Goal: Book appointment/travel/reservation

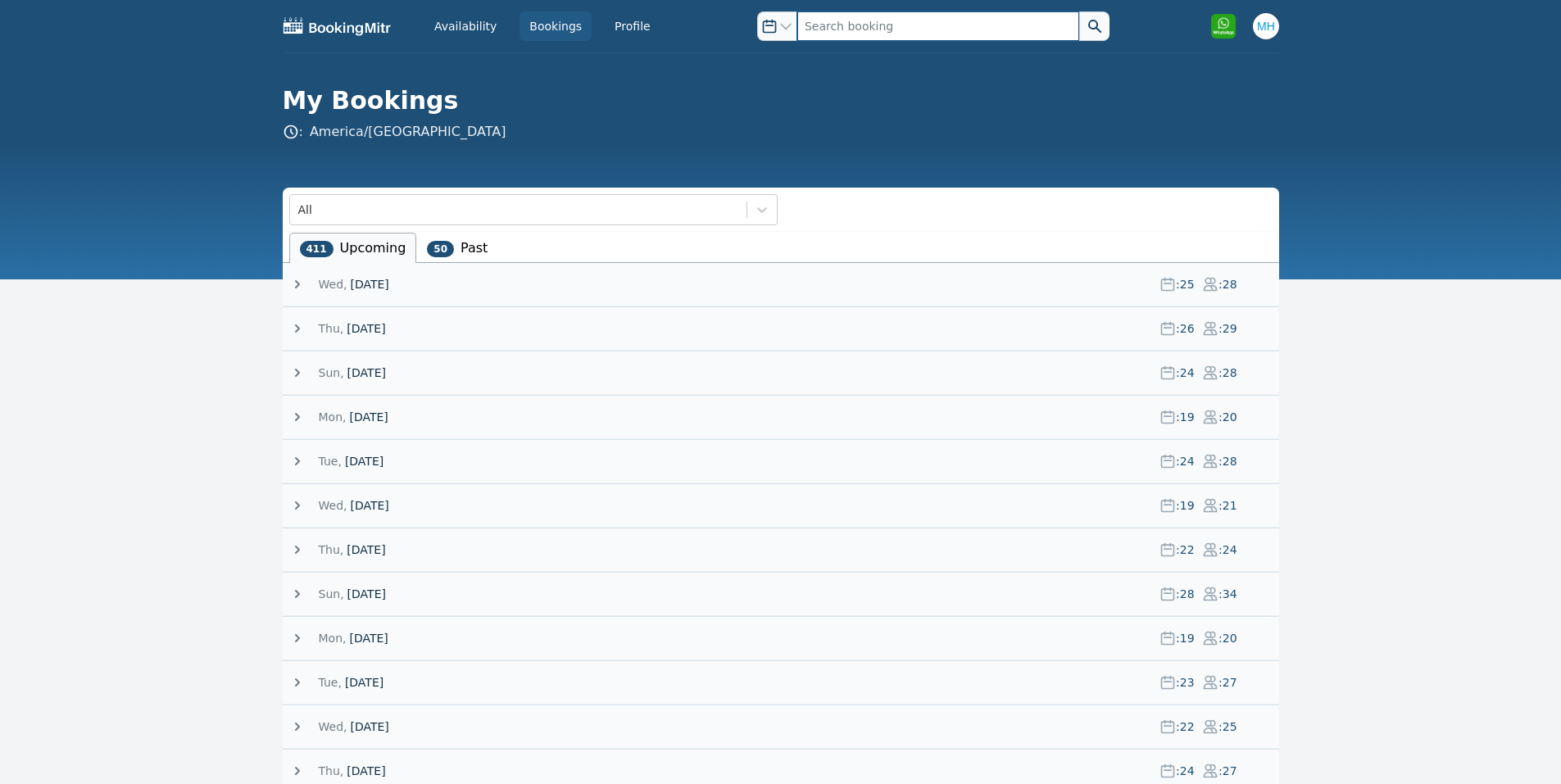
click at [814, 39] on input "text" at bounding box center [939, 26] width 282 height 30
click at [381, 290] on span "[DATE]" at bounding box center [369, 285] width 39 height 16
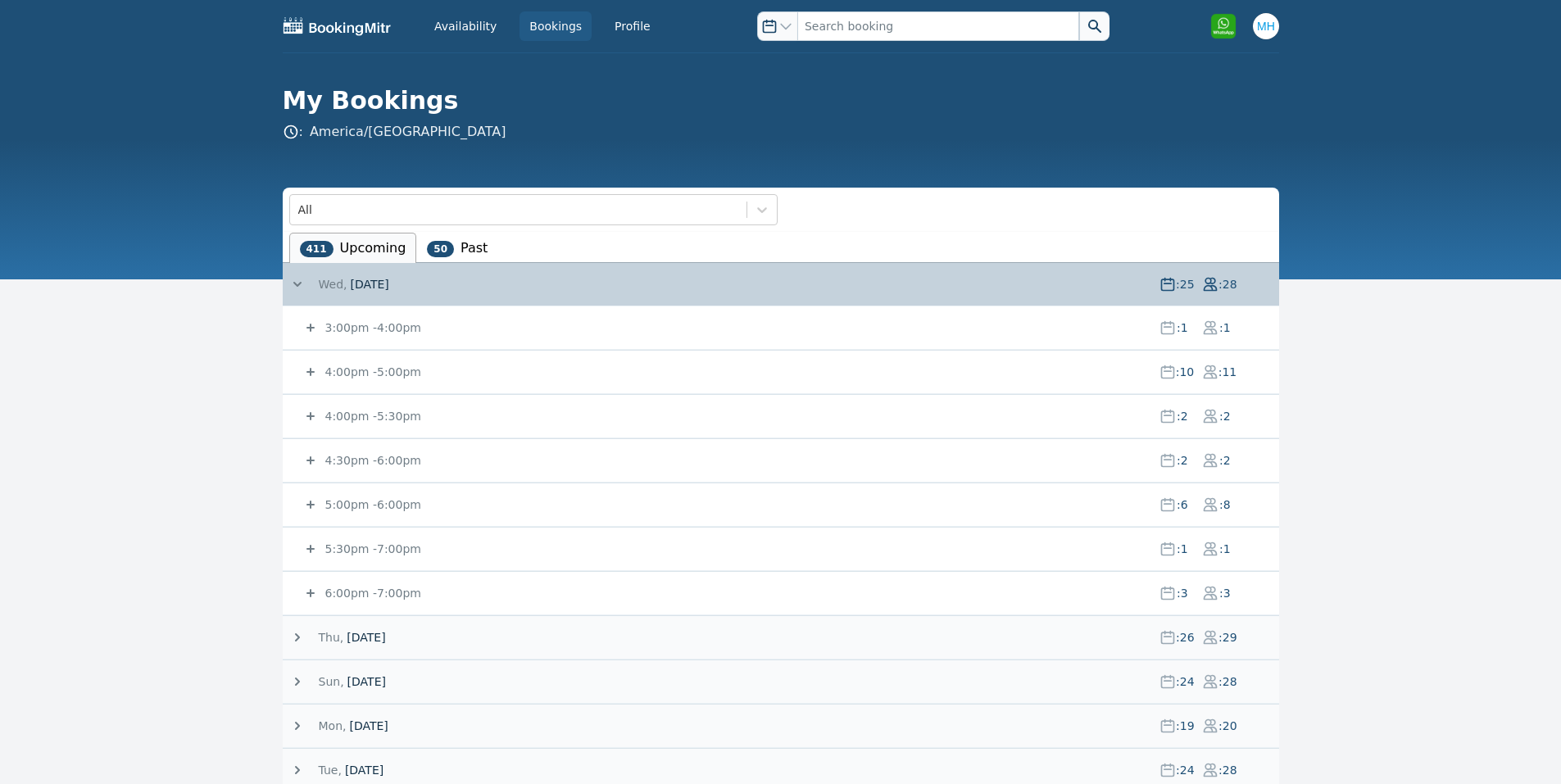
click at [364, 369] on small "4:00pm - 5:00pm" at bounding box center [372, 372] width 99 height 14
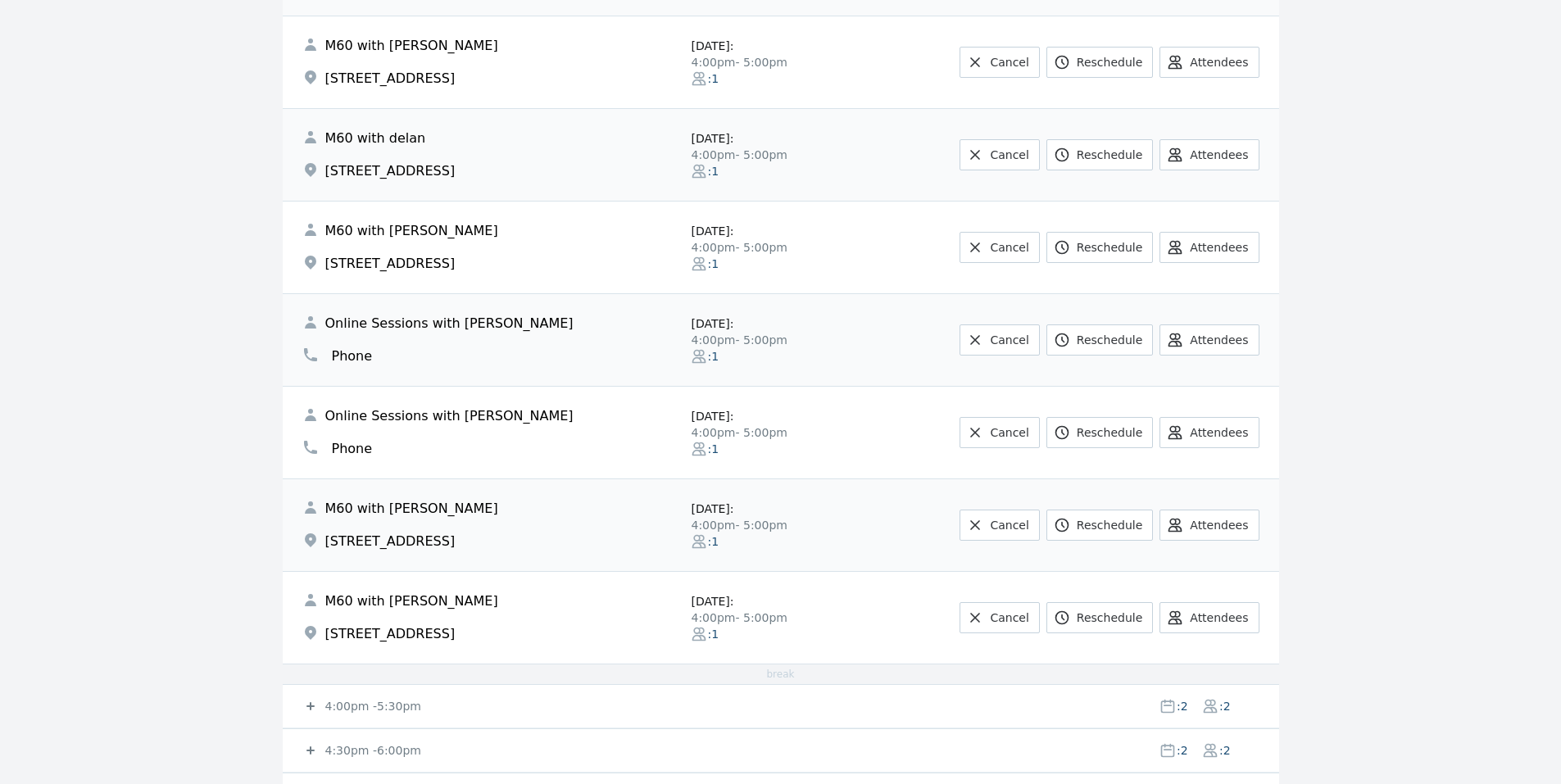
scroll to position [984, 0]
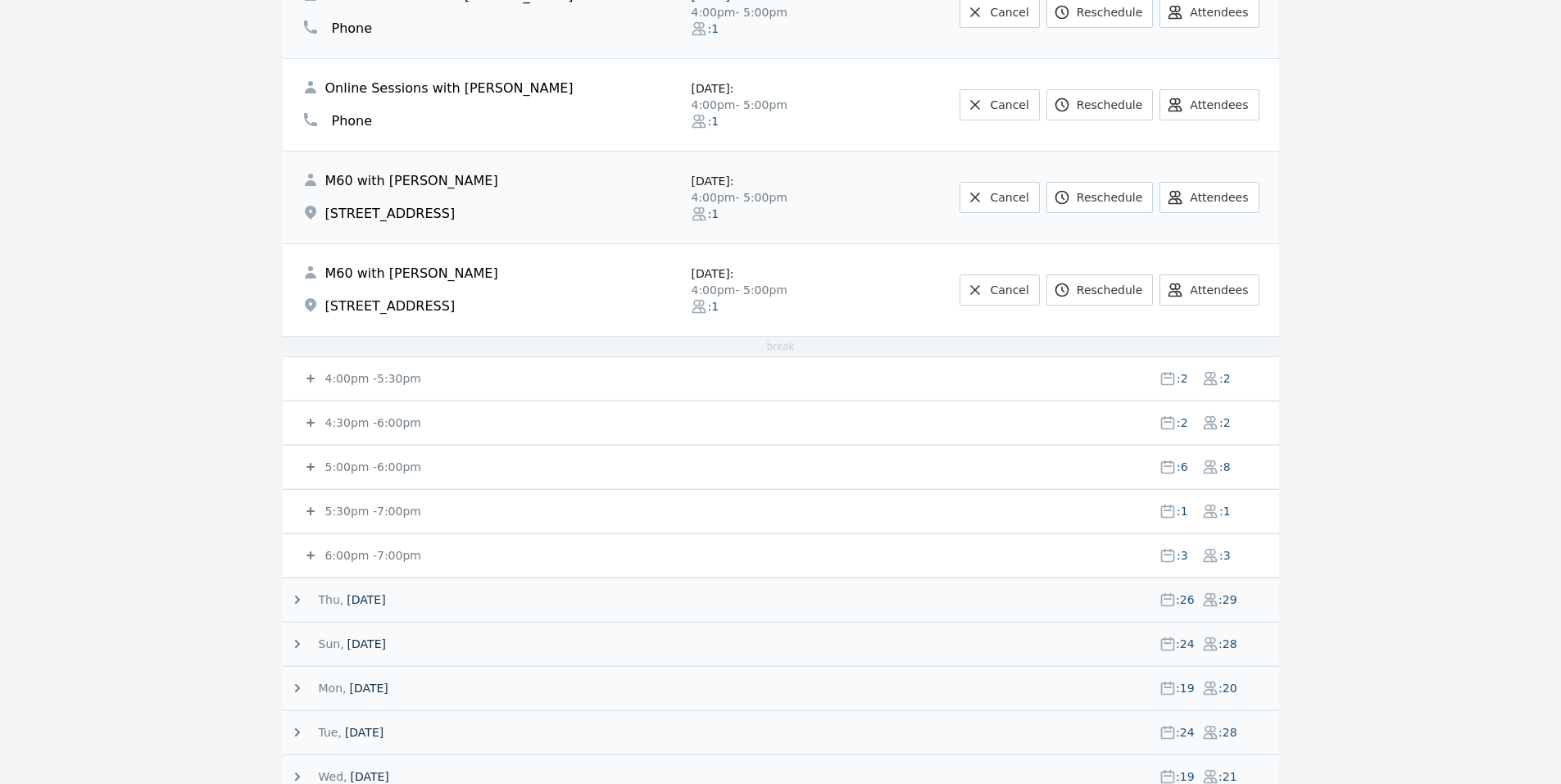
click at [364, 380] on small "4:00pm - 5:30pm" at bounding box center [372, 378] width 99 height 14
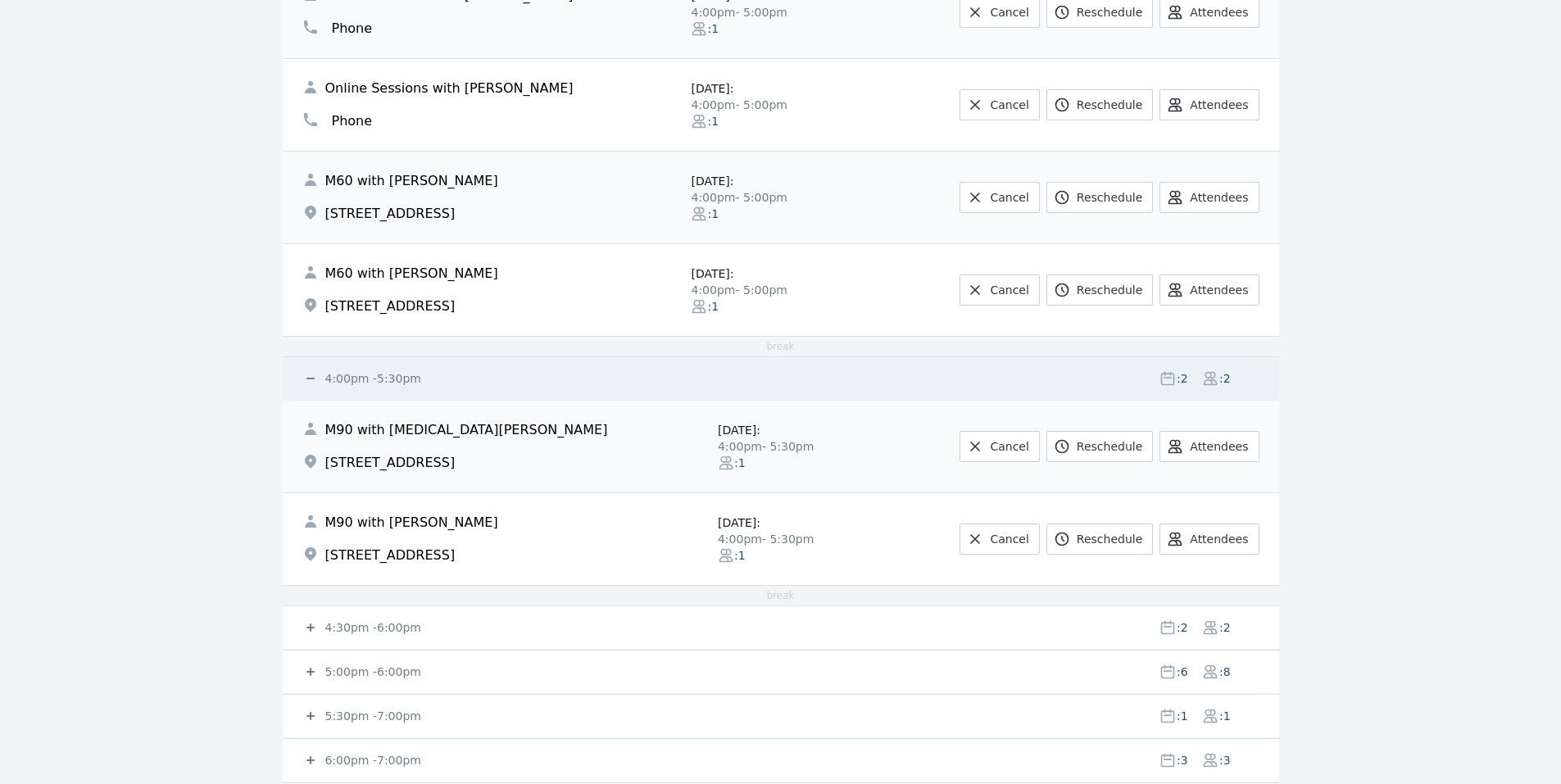
click at [366, 380] on small "4:00pm - 5:30pm" at bounding box center [372, 378] width 99 height 14
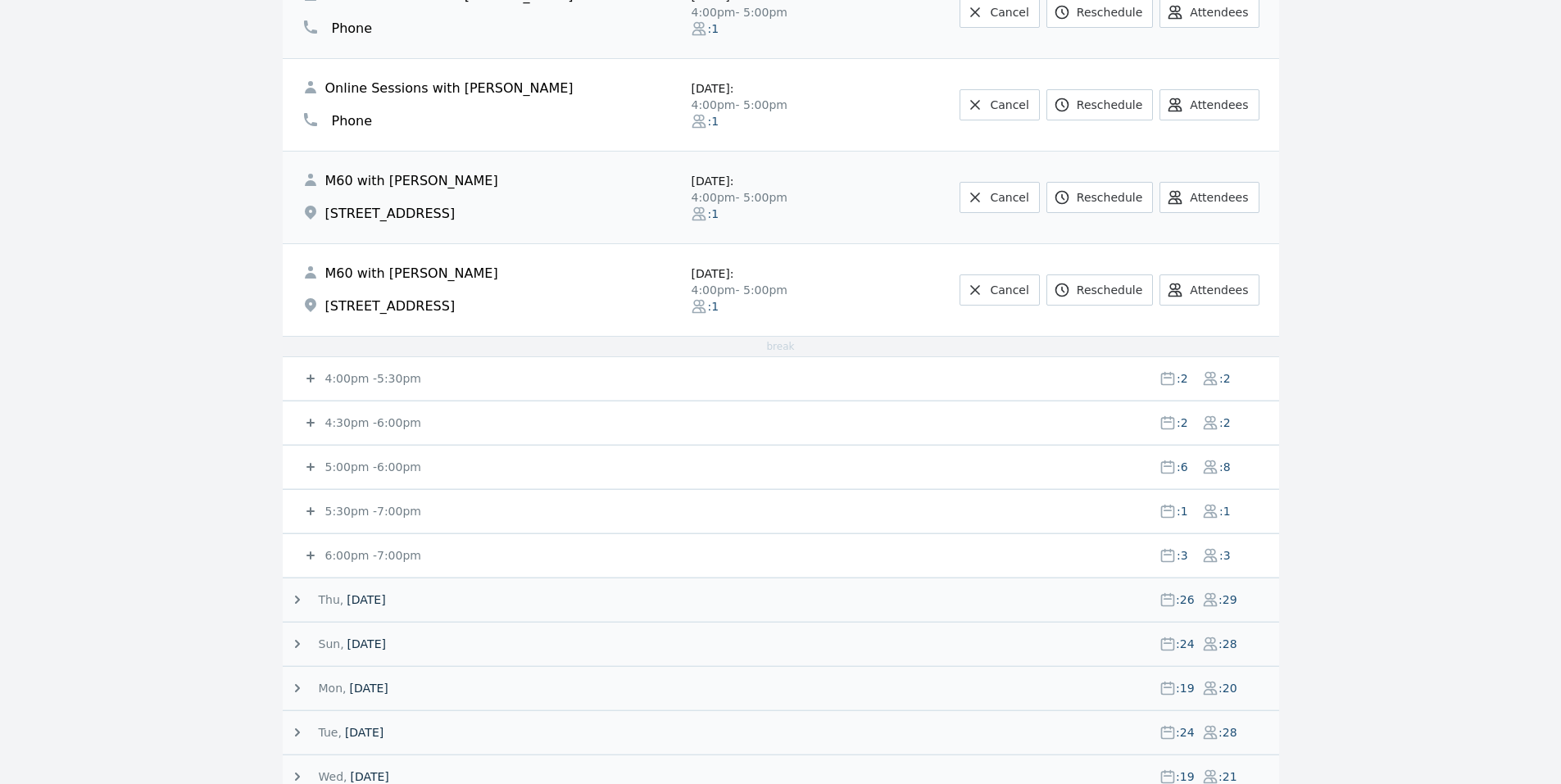
click at [377, 422] on small "4:30pm - 6:00pm" at bounding box center [372, 423] width 99 height 14
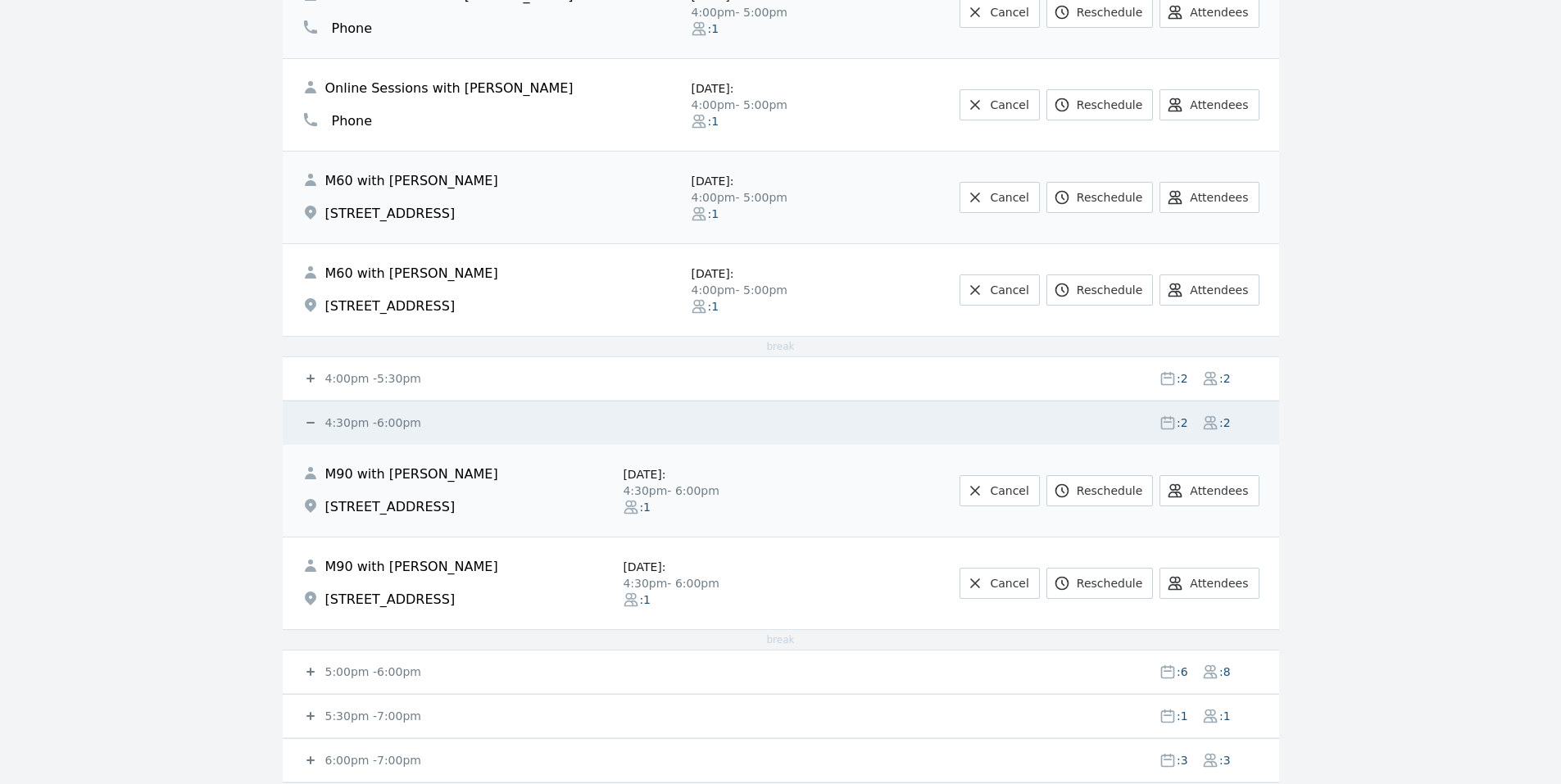
click at [377, 422] on small "4:30pm - 6:00pm" at bounding box center [372, 423] width 99 height 14
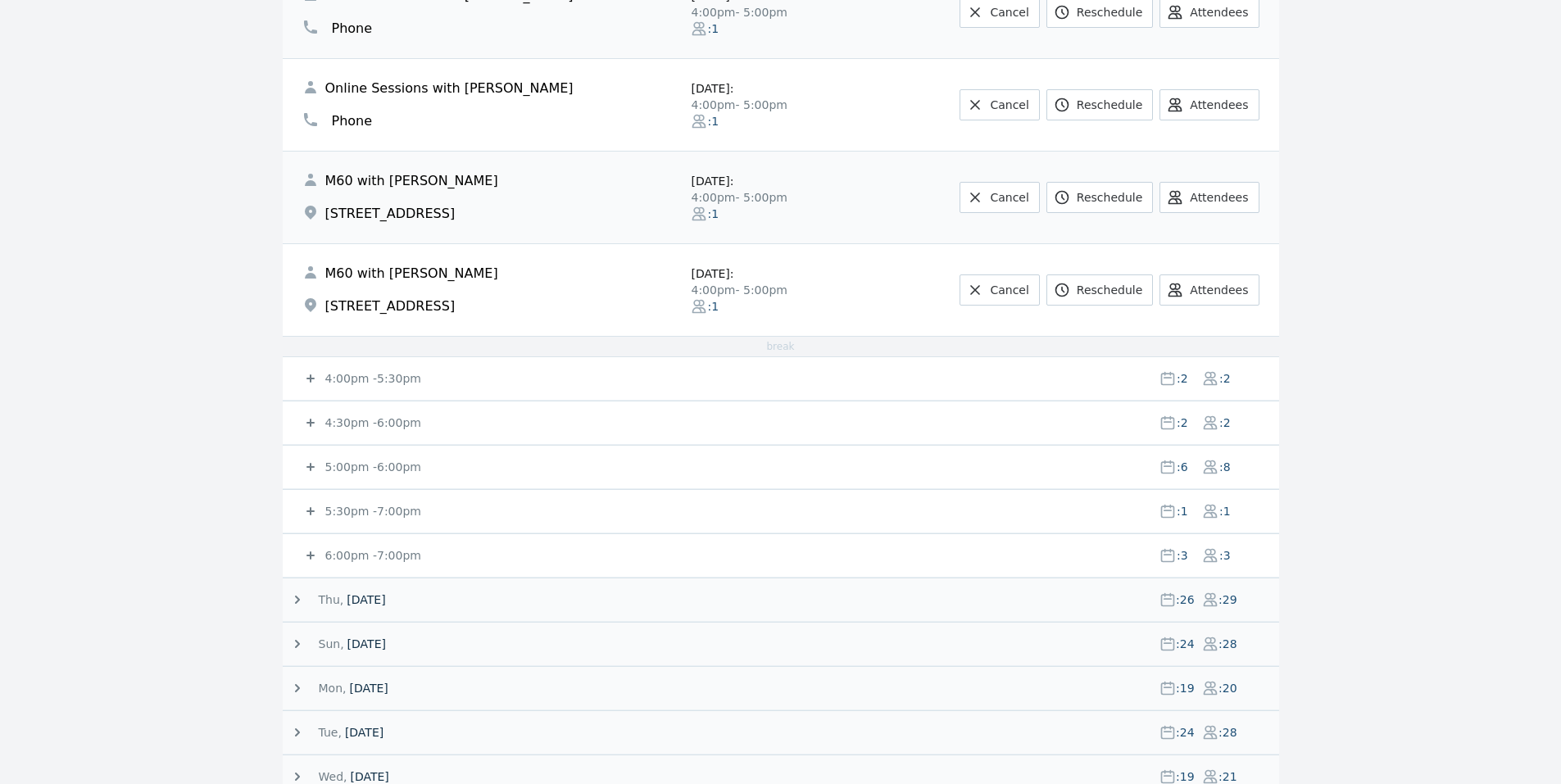
click at [358, 467] on small "5:00pm - 6:00pm" at bounding box center [372, 467] width 99 height 14
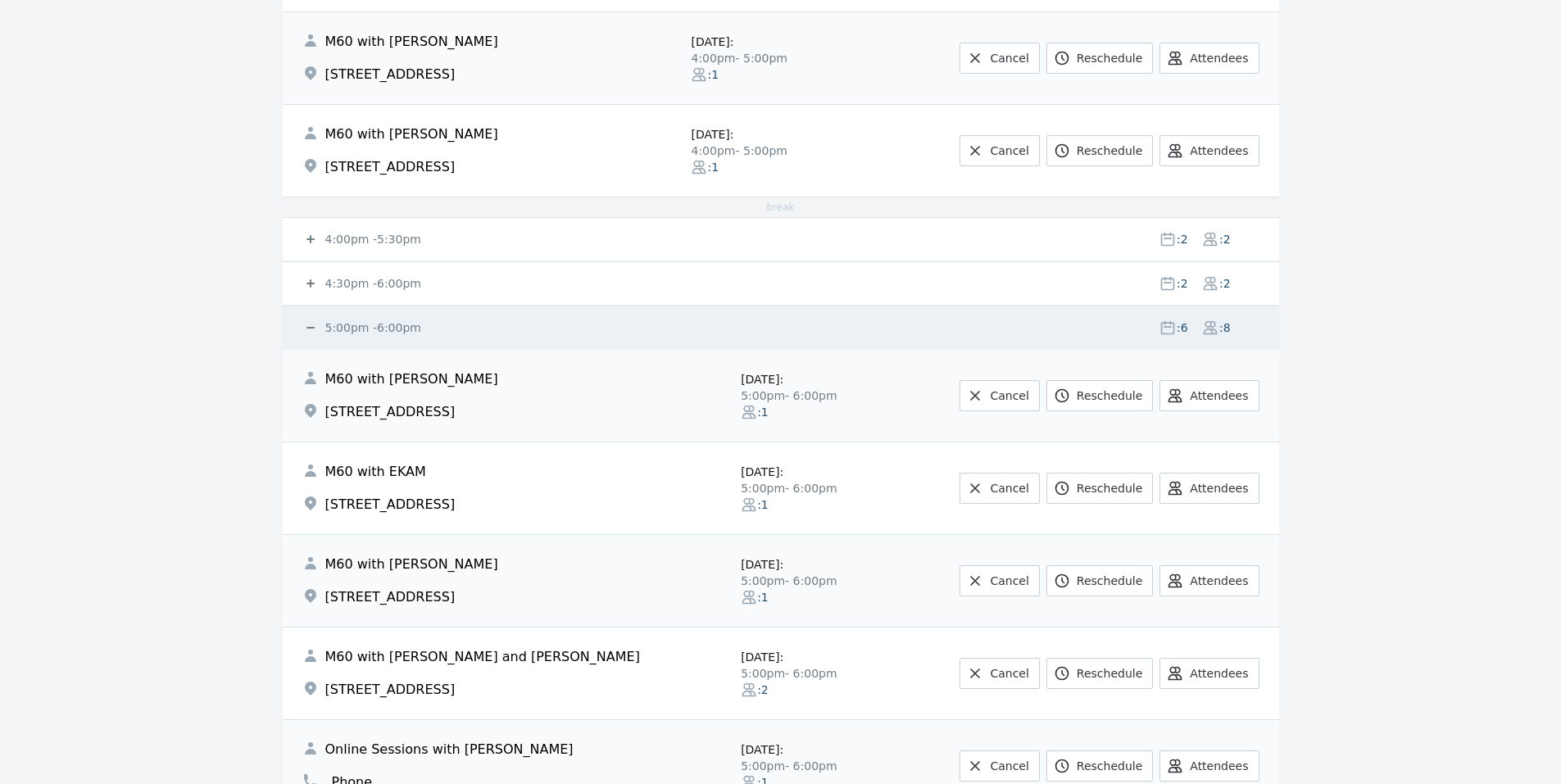
scroll to position [1311, 0]
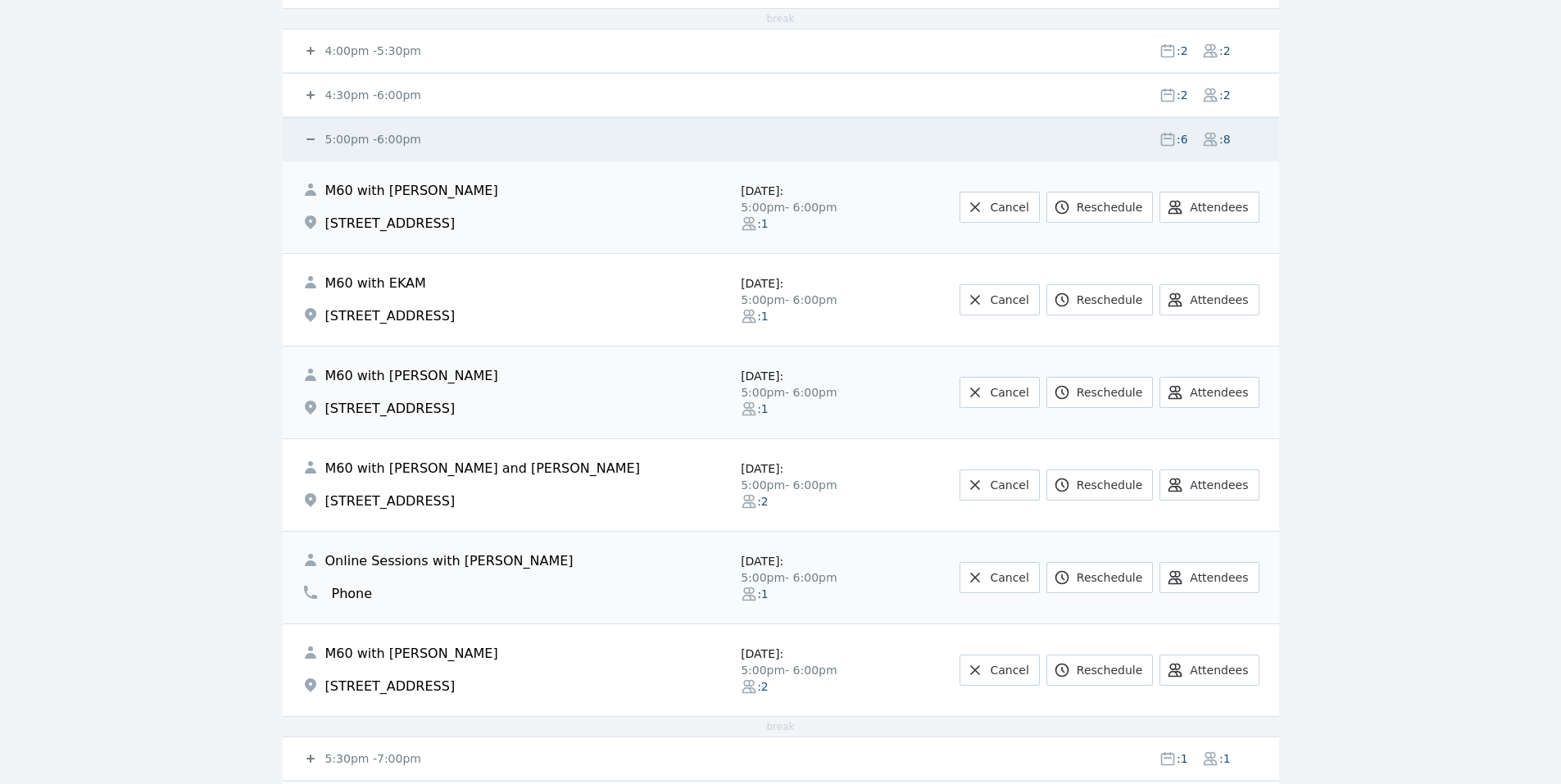
click at [384, 46] on small "4:00pm - 5:30pm" at bounding box center [372, 51] width 99 height 14
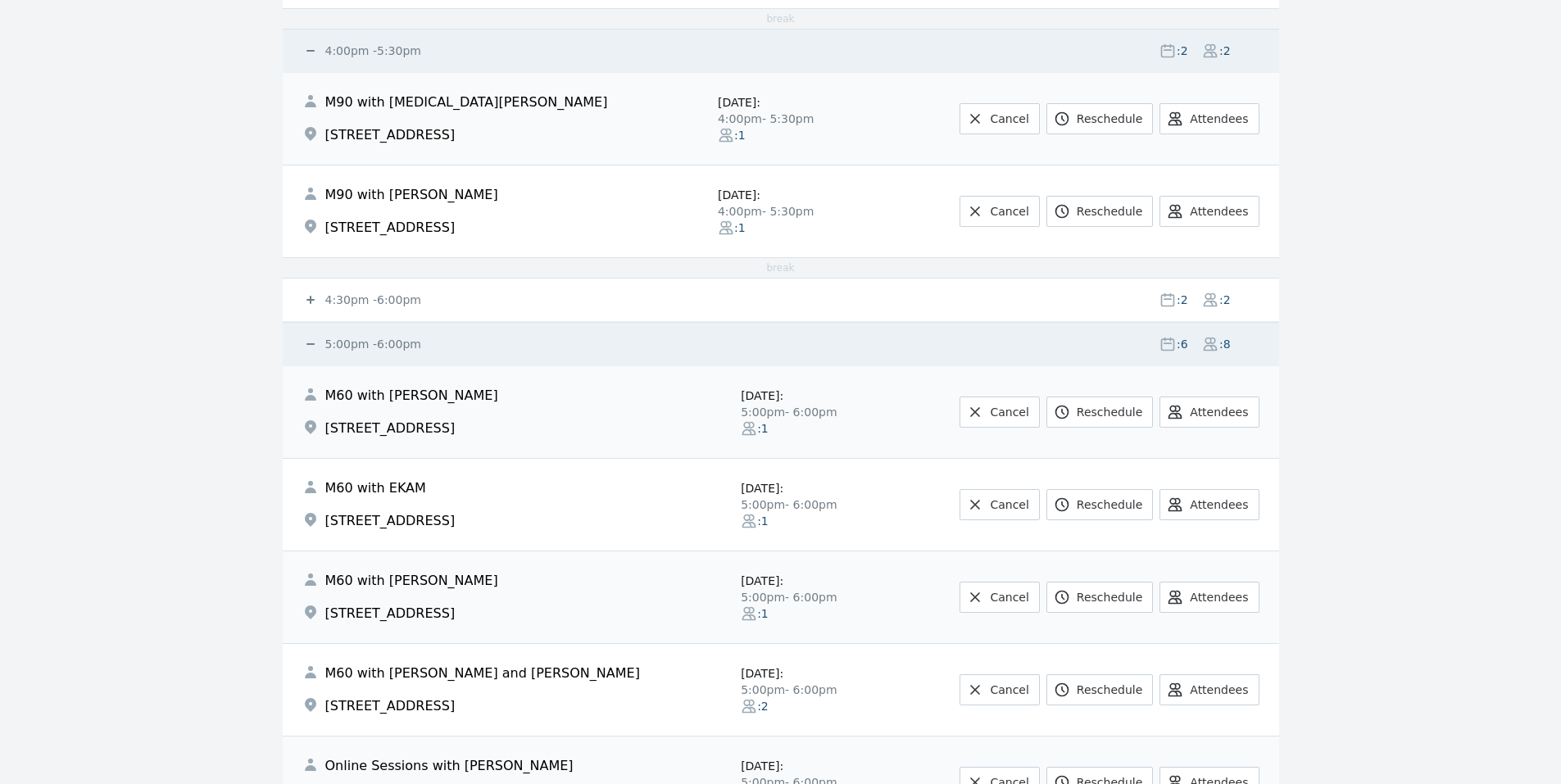
click at [363, 295] on small "4:30pm - 6:00pm" at bounding box center [372, 300] width 99 height 14
